Goal: Task Accomplishment & Management: Manage account settings

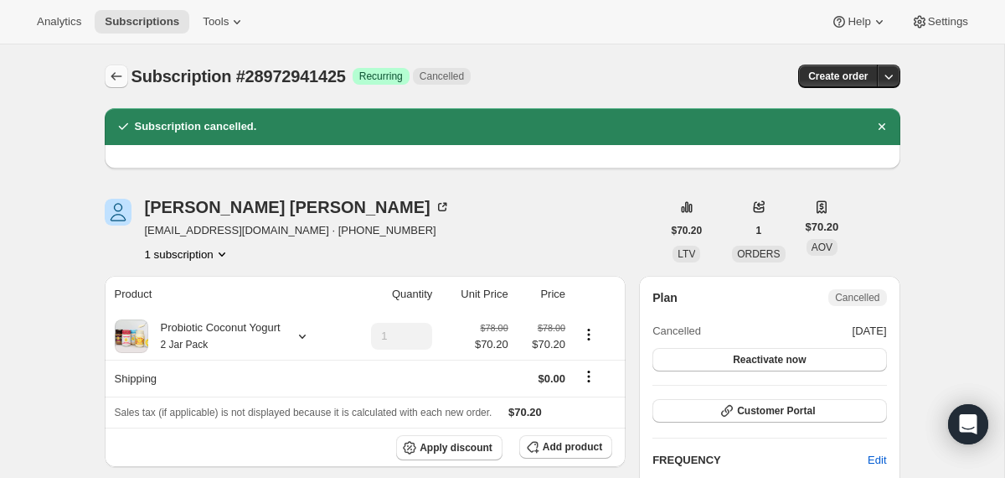
click at [106, 70] on button "Subscriptions" at bounding box center [116, 76] width 23 height 23
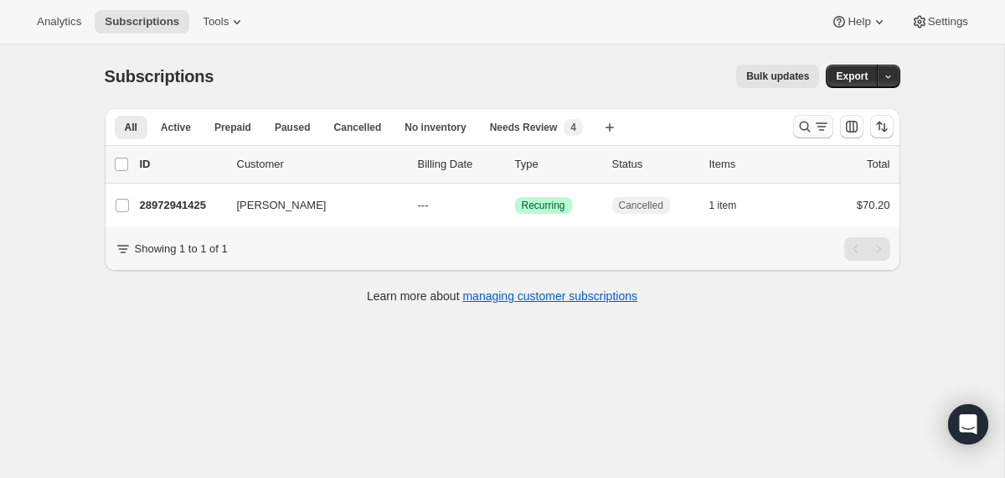
click at [793, 126] on button "Search and filter results" at bounding box center [813, 126] width 40 height 23
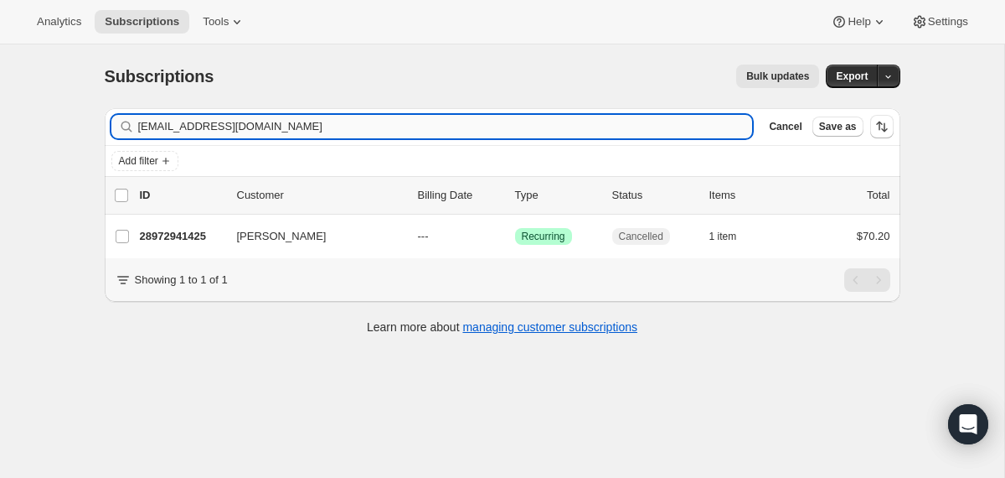
click at [620, 125] on input "[EMAIL_ADDRESS][DOMAIN_NAME]" at bounding box center [445, 126] width 615 height 23
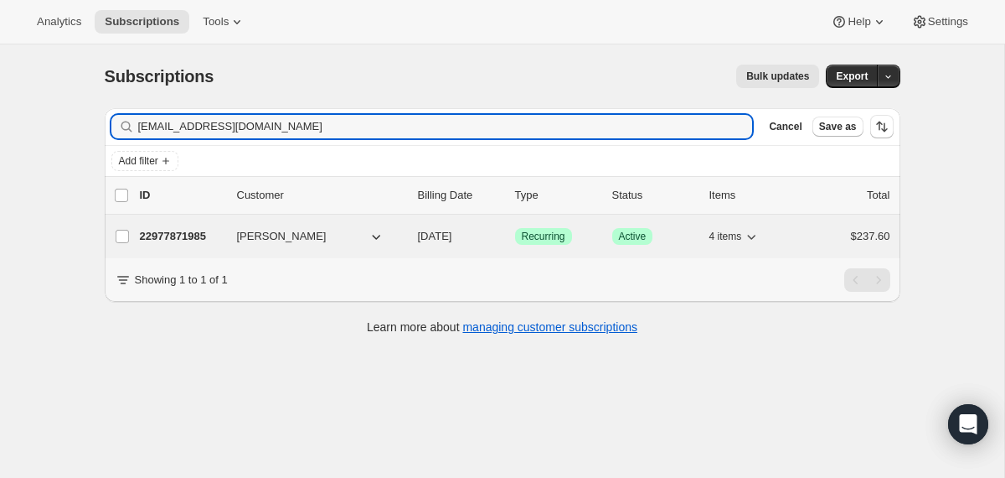
type input "[EMAIL_ADDRESS][DOMAIN_NAME]"
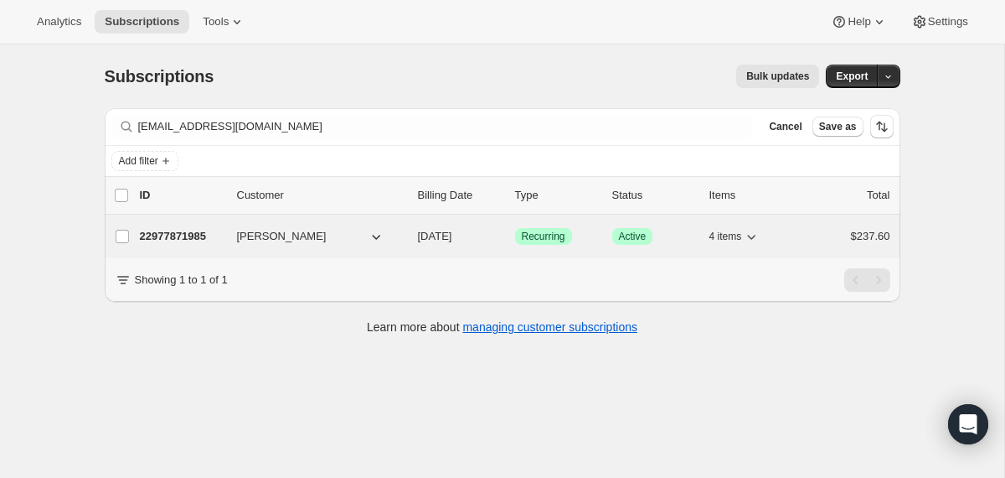
click at [405, 240] on div "22977871985 [PERSON_NAME] [DATE] Success Recurring Success Active 4 items $237.…" at bounding box center [515, 236] width 751 height 23
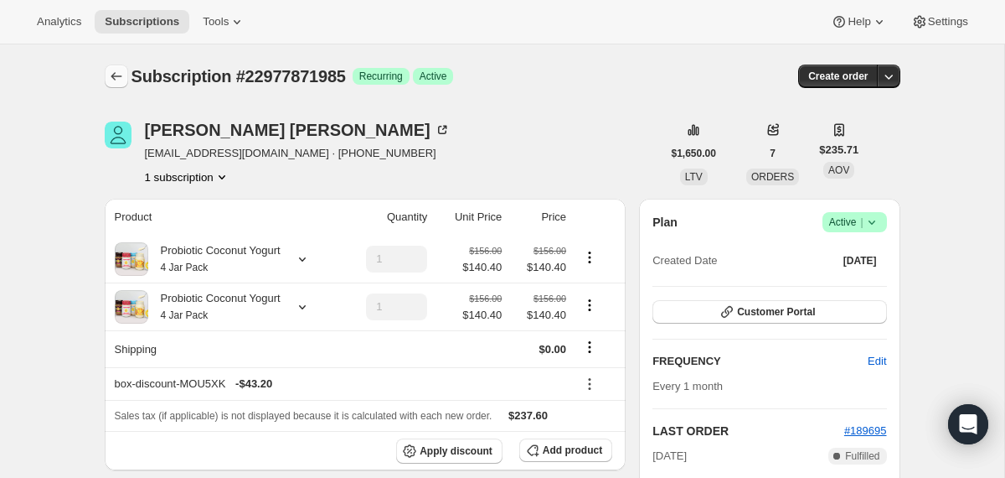
click at [120, 77] on icon "Subscriptions" at bounding box center [116, 76] width 17 height 17
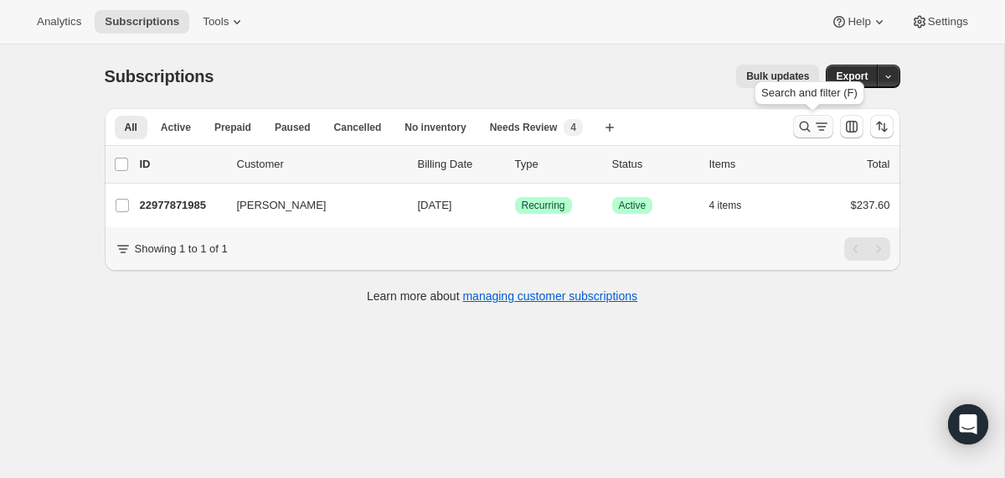
click at [799, 127] on icon "Search and filter results" at bounding box center [804, 126] width 11 height 11
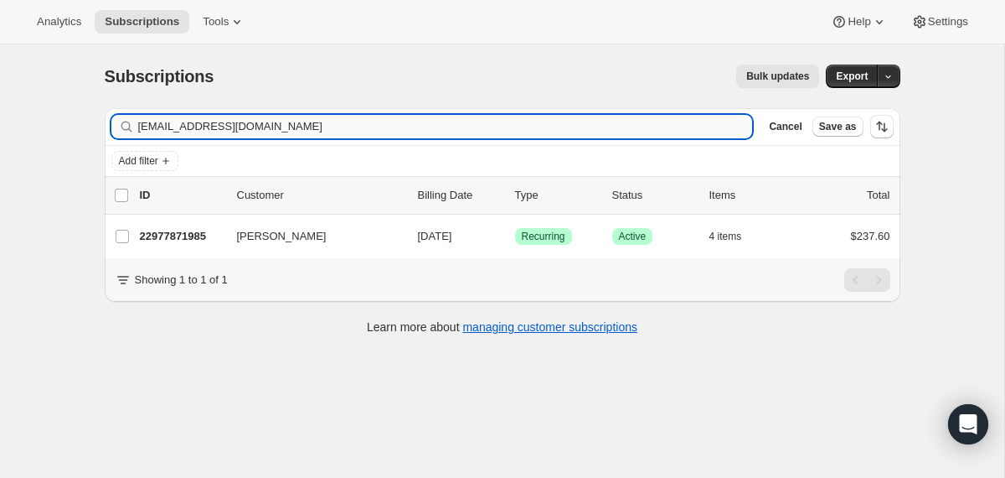
click at [514, 132] on input "[EMAIL_ADDRESS][DOMAIN_NAME]" at bounding box center [445, 126] width 615 height 23
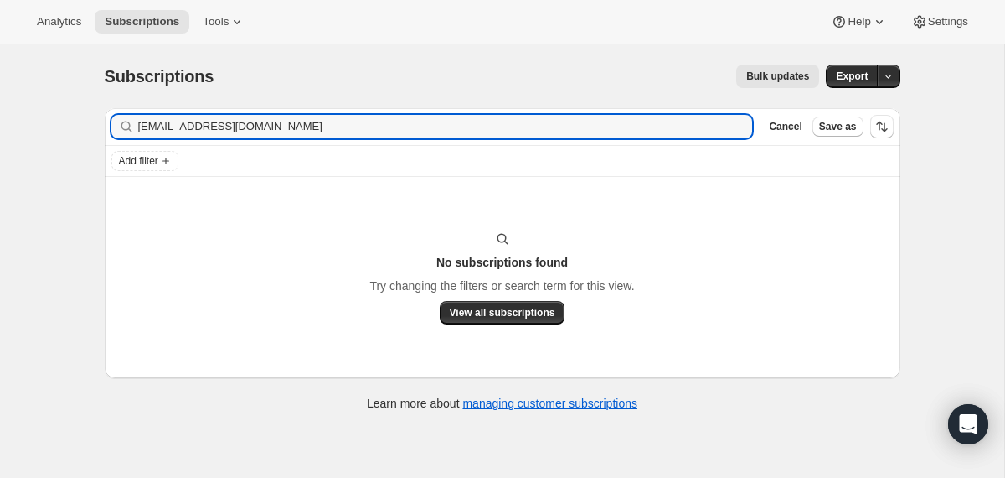
type input "[EMAIL_ADDRESS][DOMAIN_NAME]"
